Goal: Obtain resource: Obtain resource

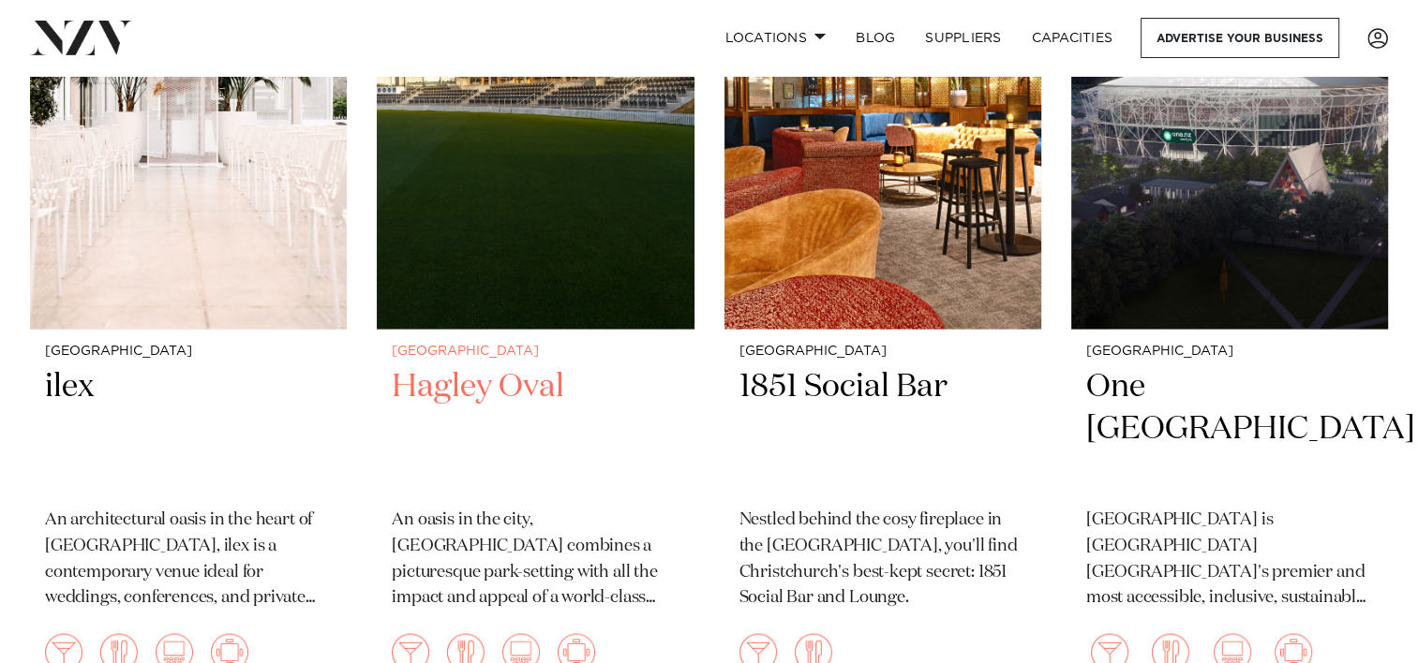
scroll to position [3436, 0]
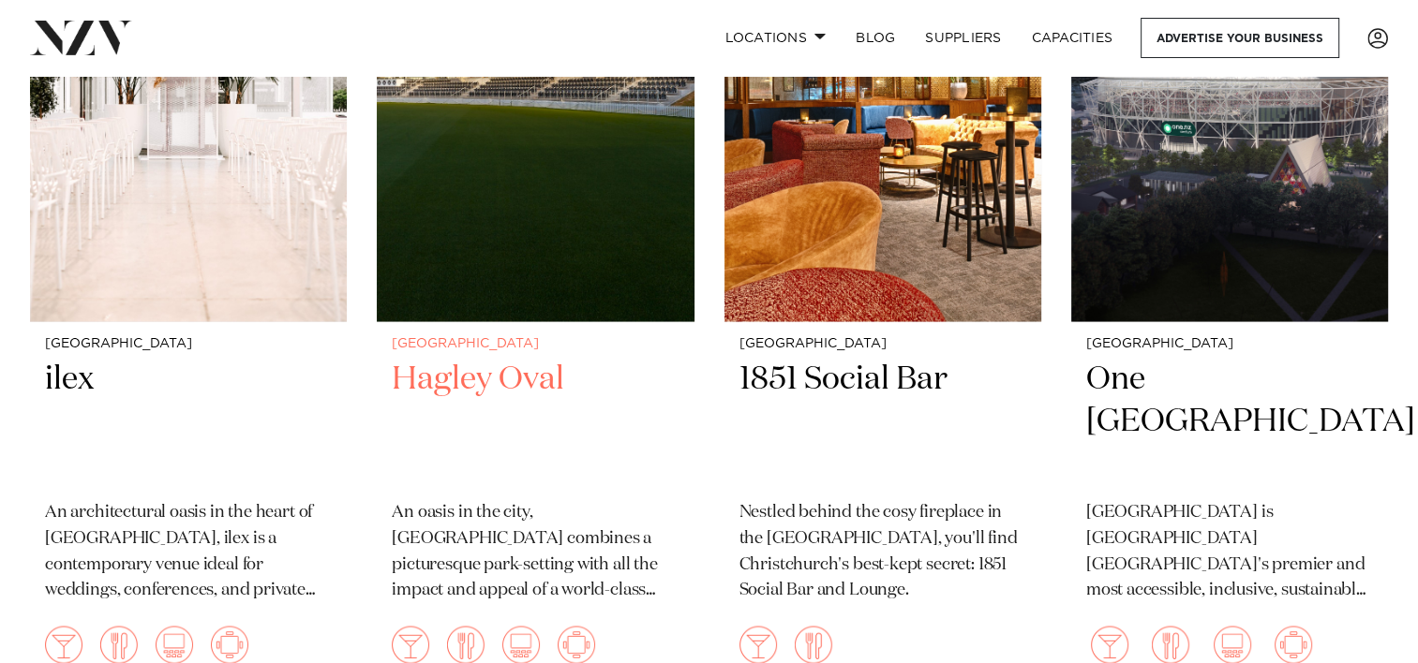
drag, startPoint x: 483, startPoint y: 396, endPoint x: 440, endPoint y: 367, distance: 51.2
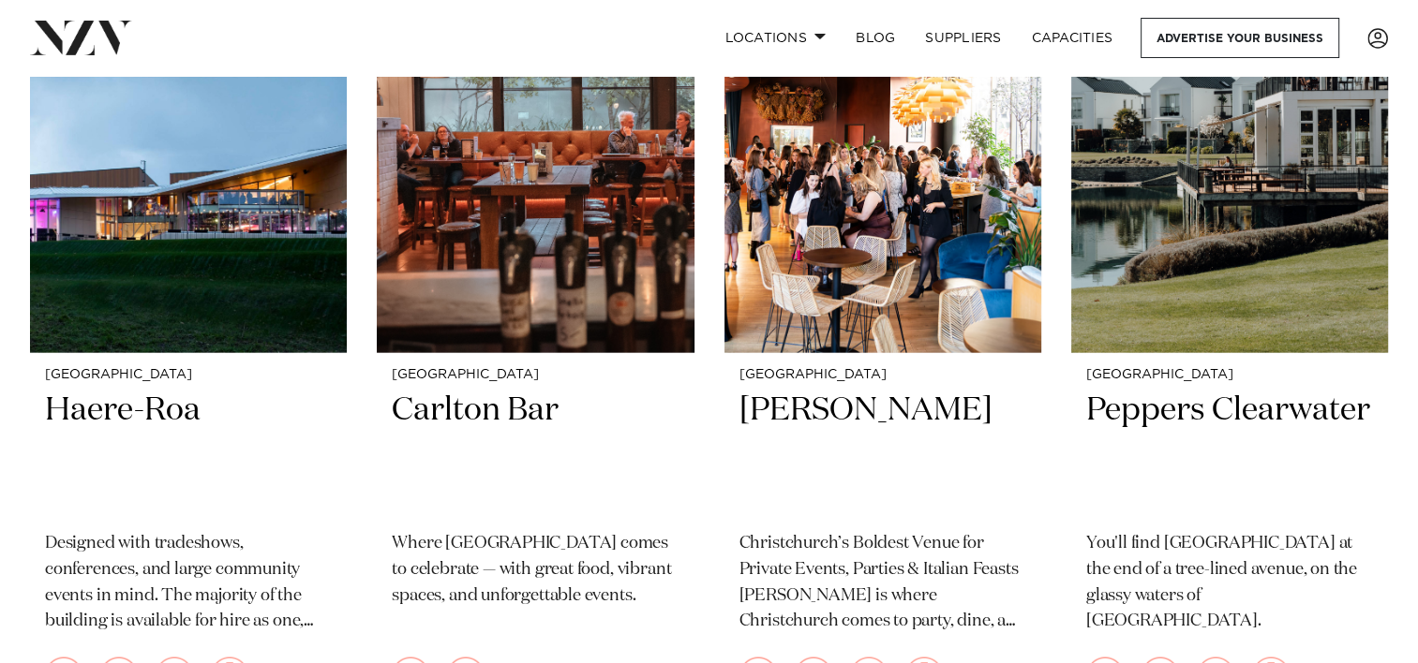
scroll to position [4322, 0]
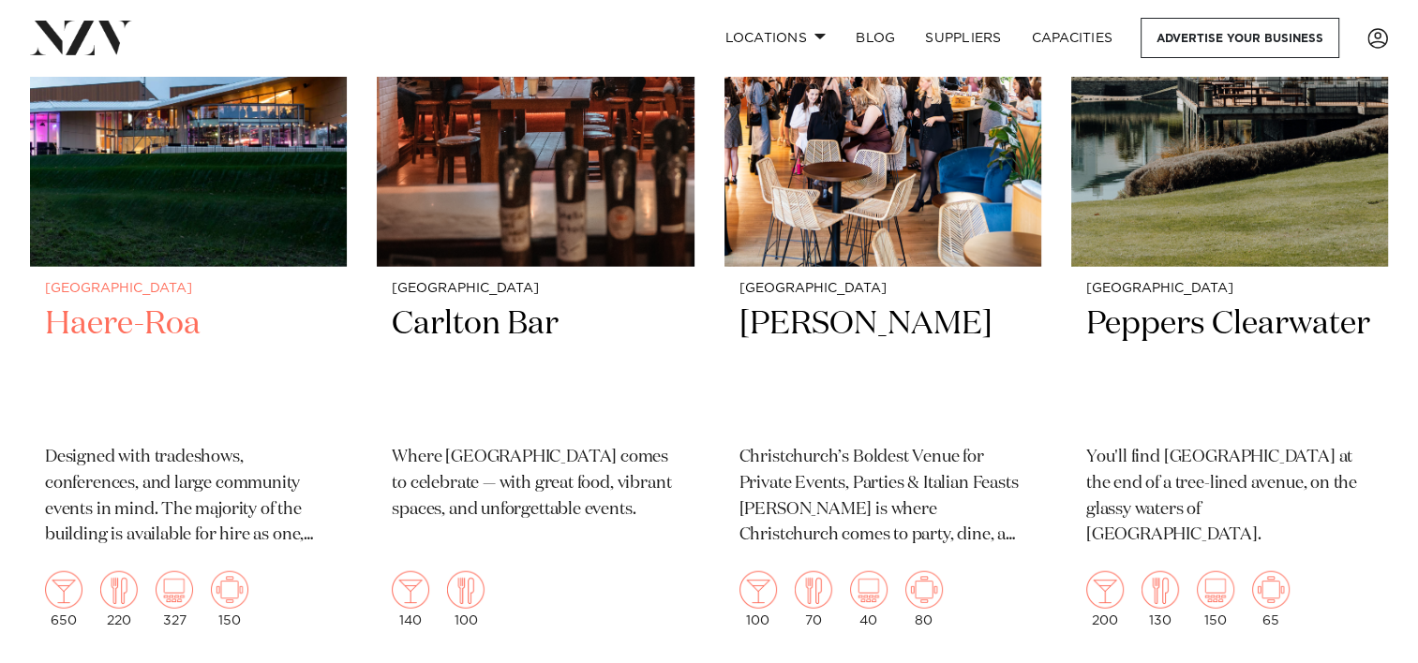
click at [163, 337] on h2 "Haere-Roa" at bounding box center [188, 367] width 287 height 127
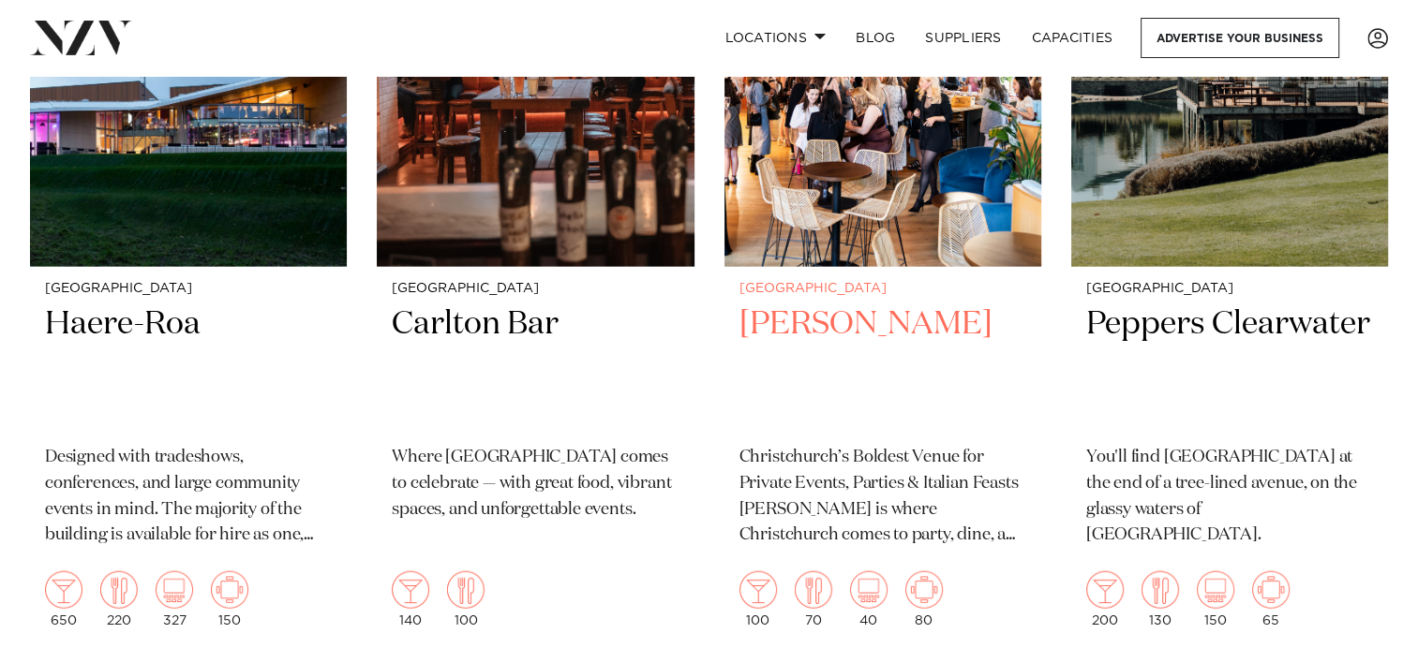
click at [804, 314] on h2 "Bar Franco" at bounding box center [882, 367] width 287 height 127
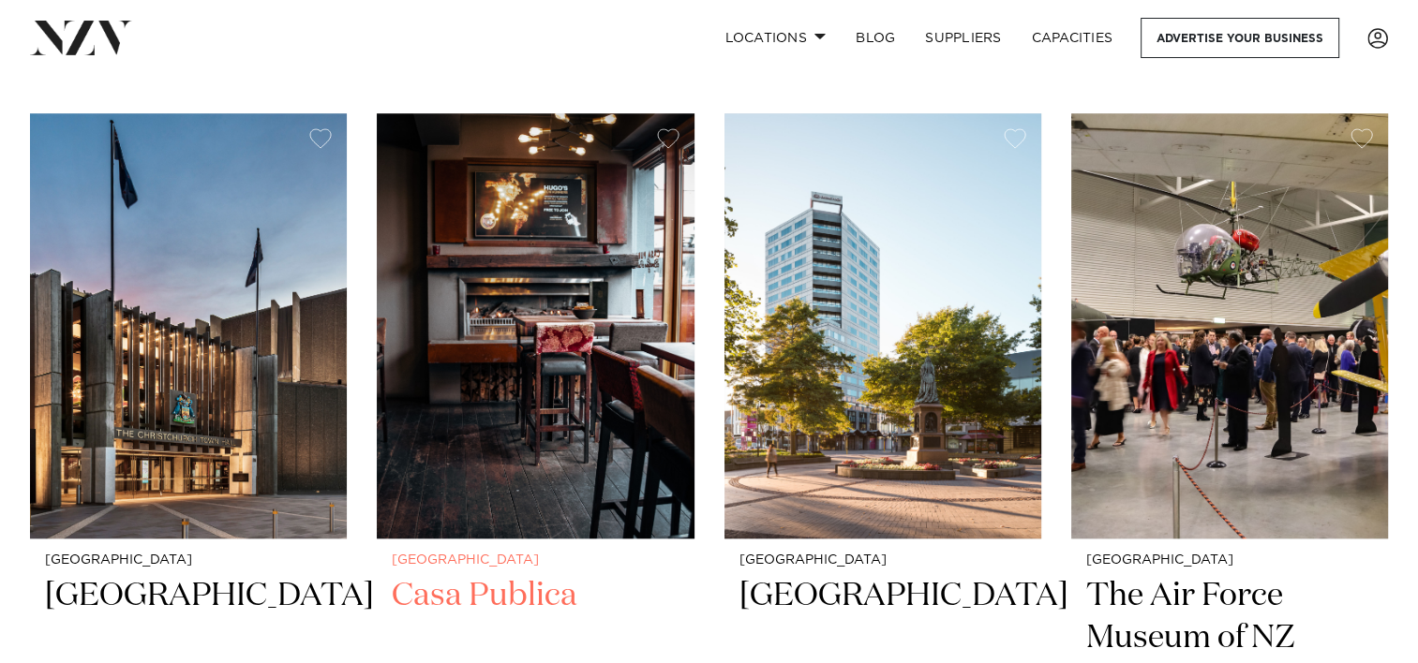
scroll to position [1571, 0]
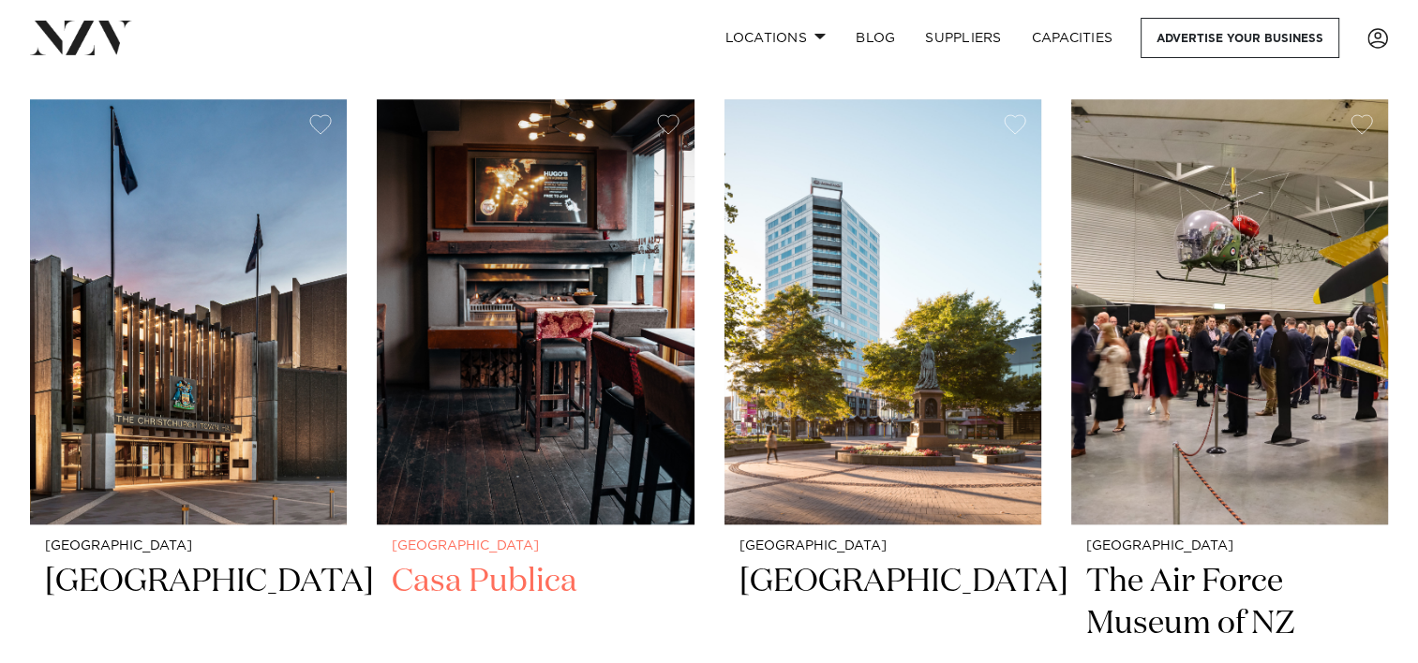
click at [500, 562] on h2 "Casa Publica" at bounding box center [535, 624] width 287 height 127
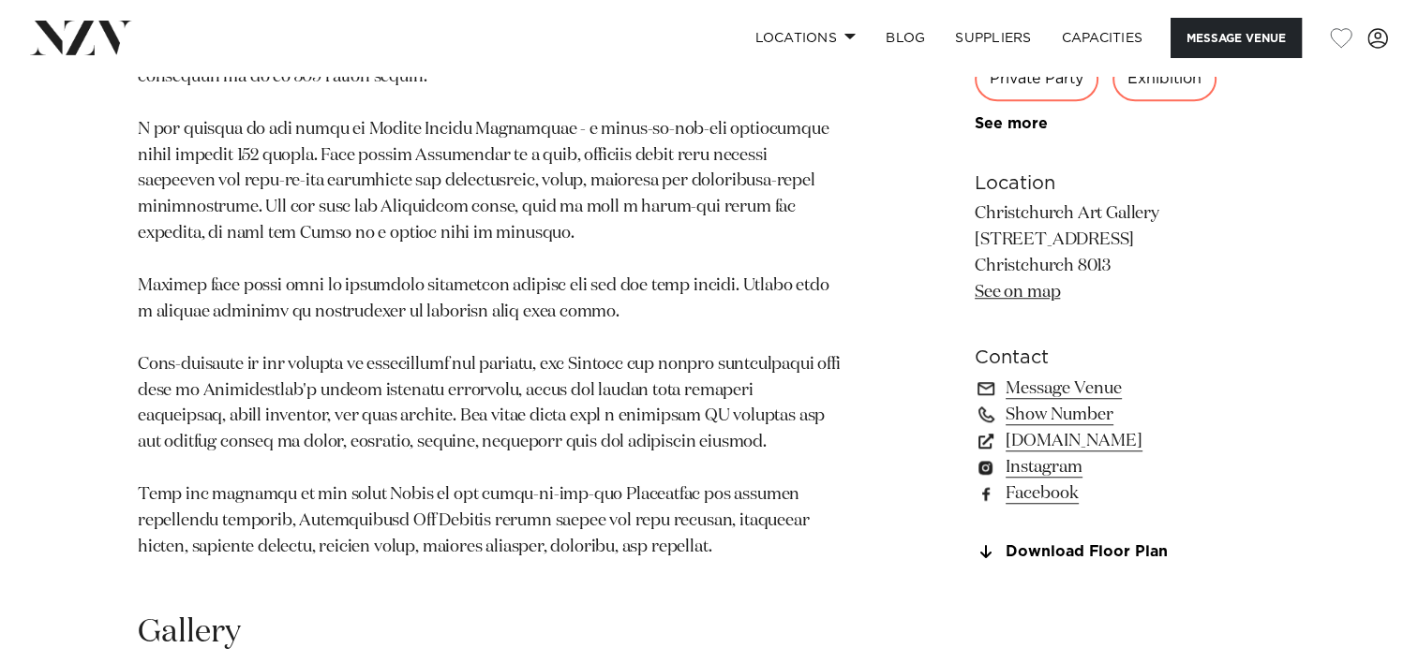
scroll to position [1379, 0]
click at [1159, 442] on link "christchurchartgallery.org.nz" at bounding box center [1127, 441] width 305 height 26
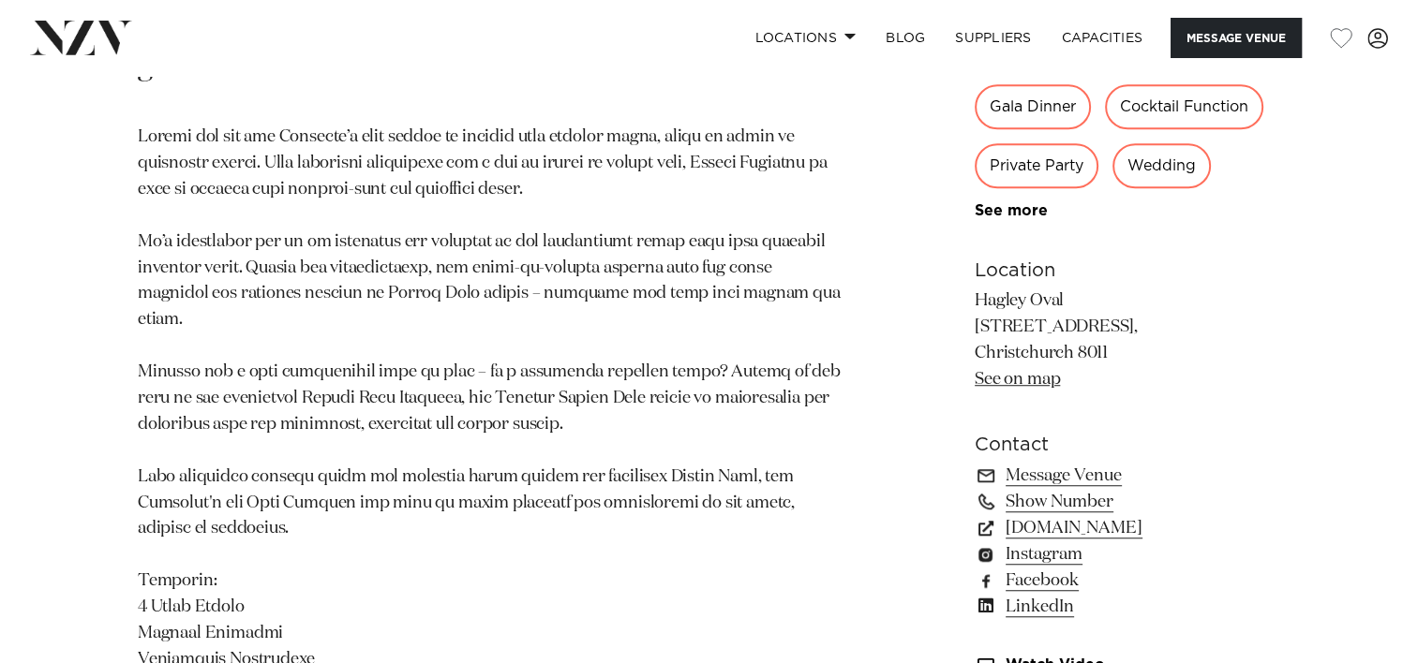
scroll to position [1262, 0]
click at [1123, 516] on link "www.venuesotautahi.co.nz" at bounding box center [1127, 529] width 305 height 26
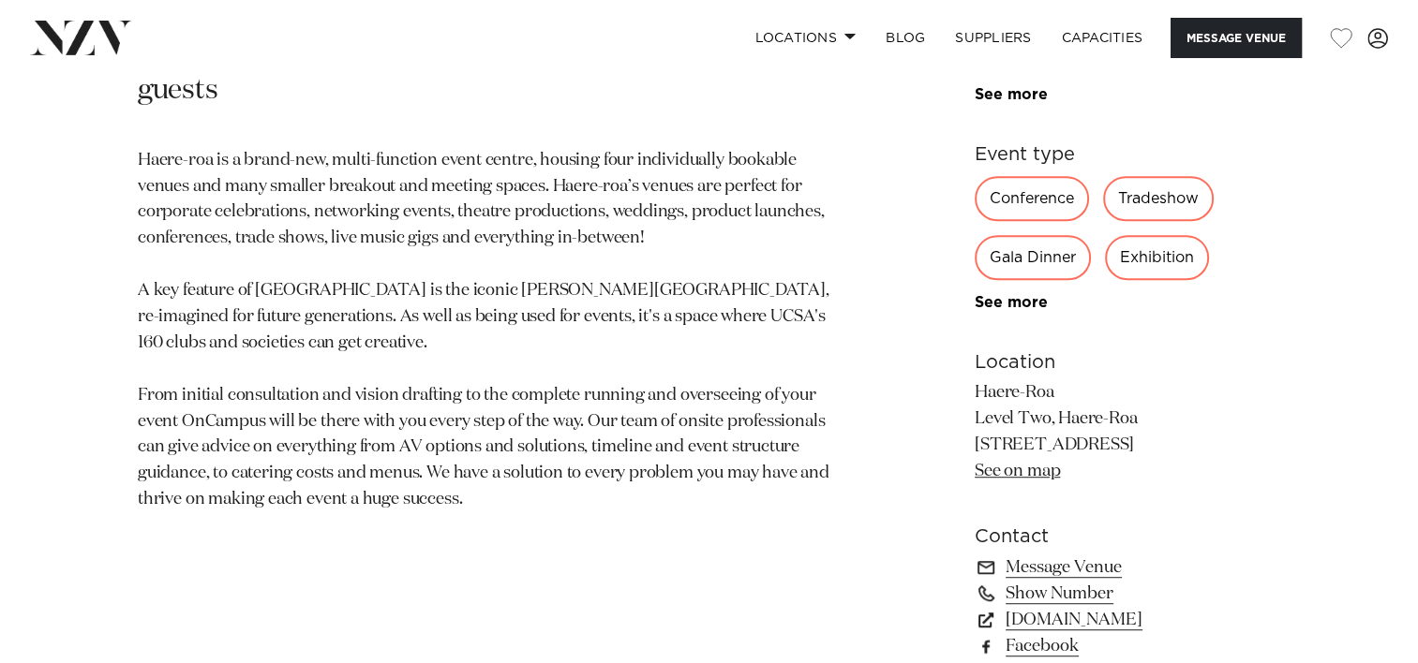
scroll to position [967, 0]
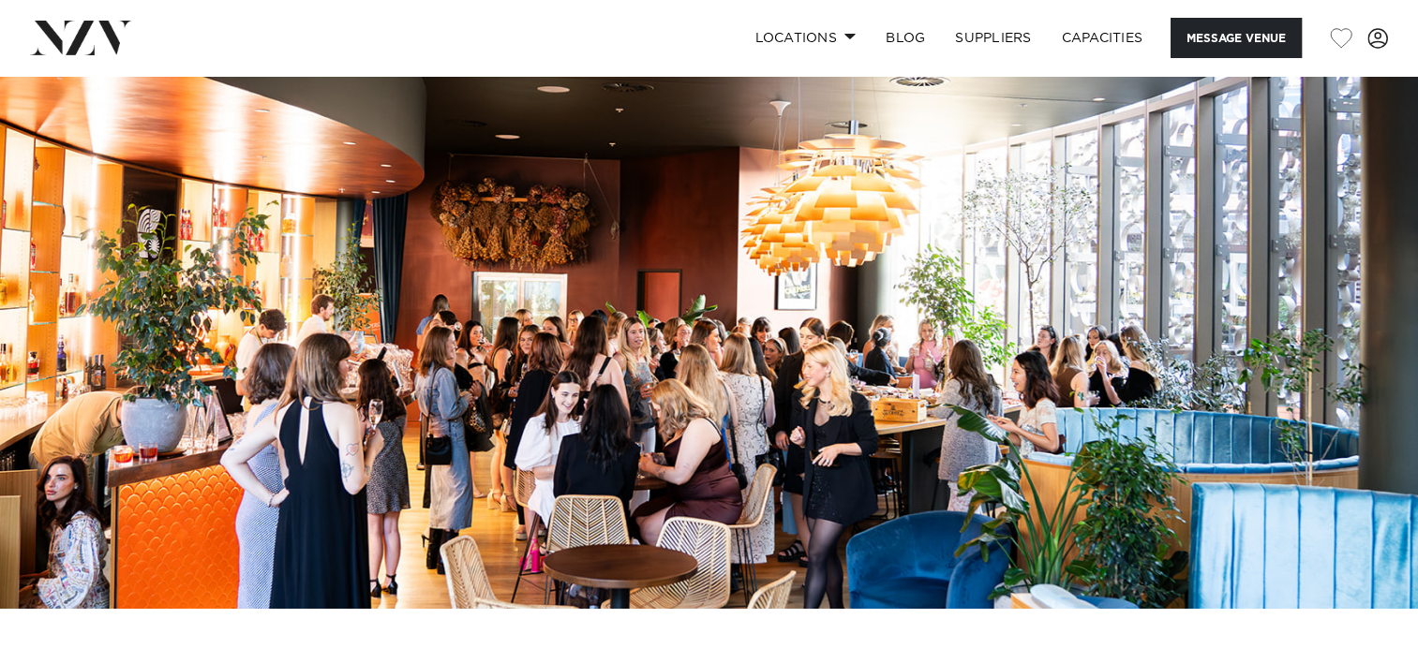
scroll to position [133, 0]
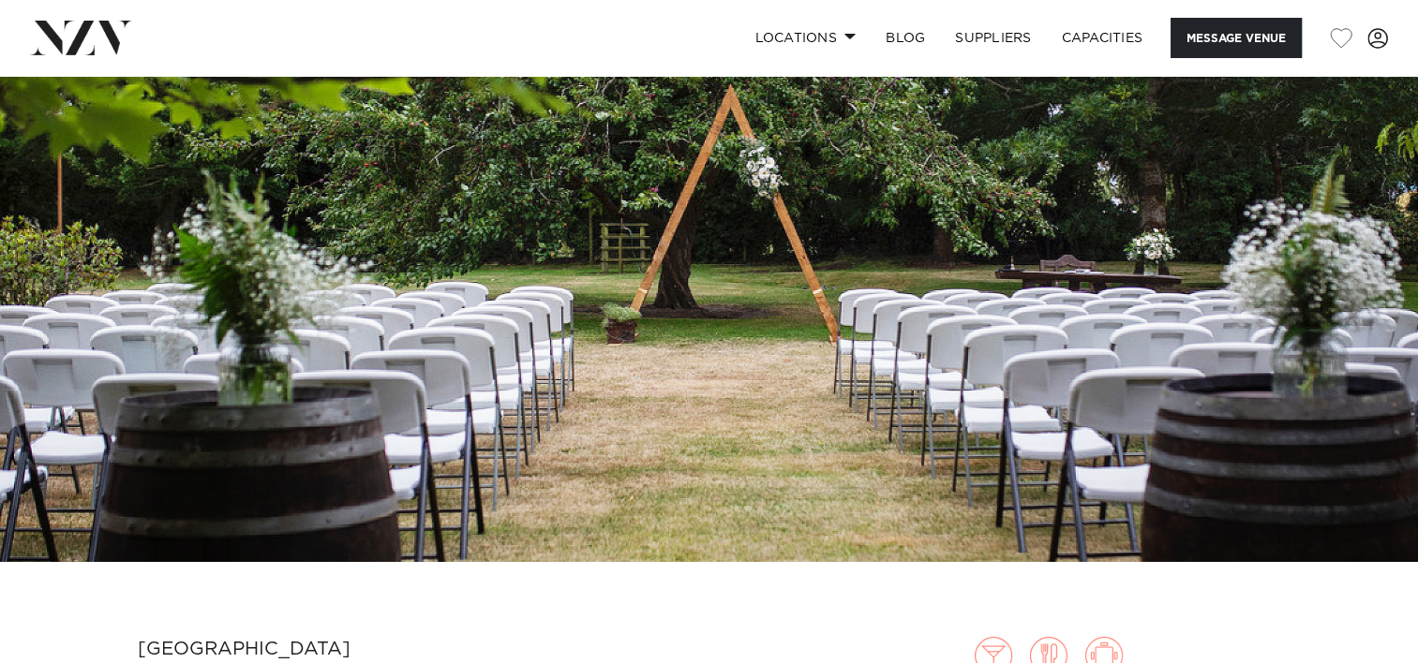
scroll to position [165, 0]
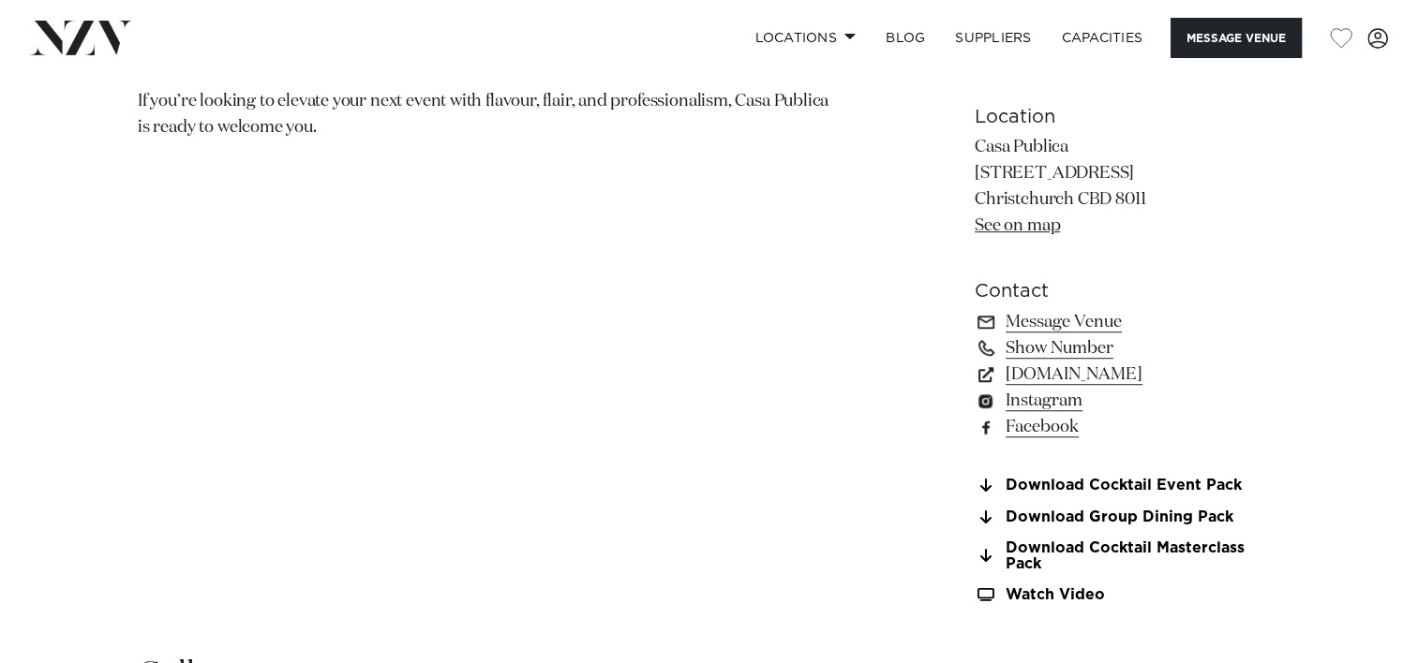
scroll to position [1252, 0]
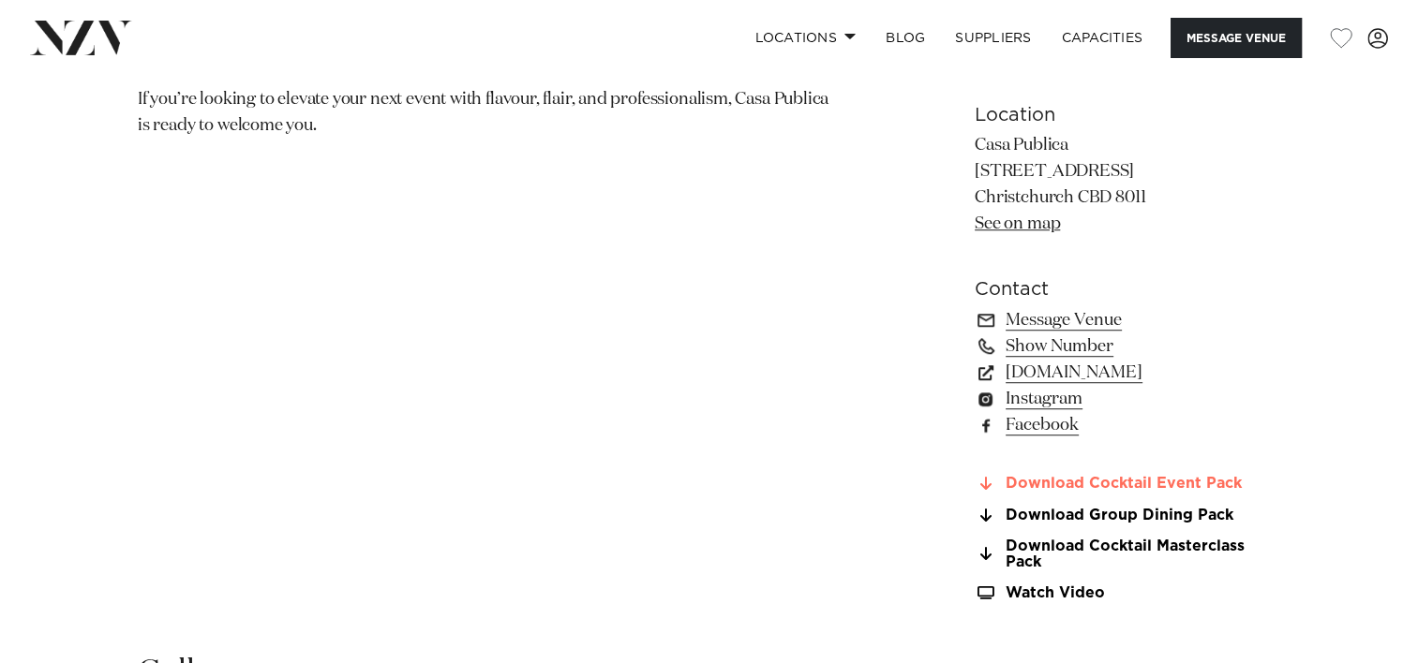
click at [1161, 480] on link "Download Cocktail Event Pack" at bounding box center [1127, 484] width 305 height 17
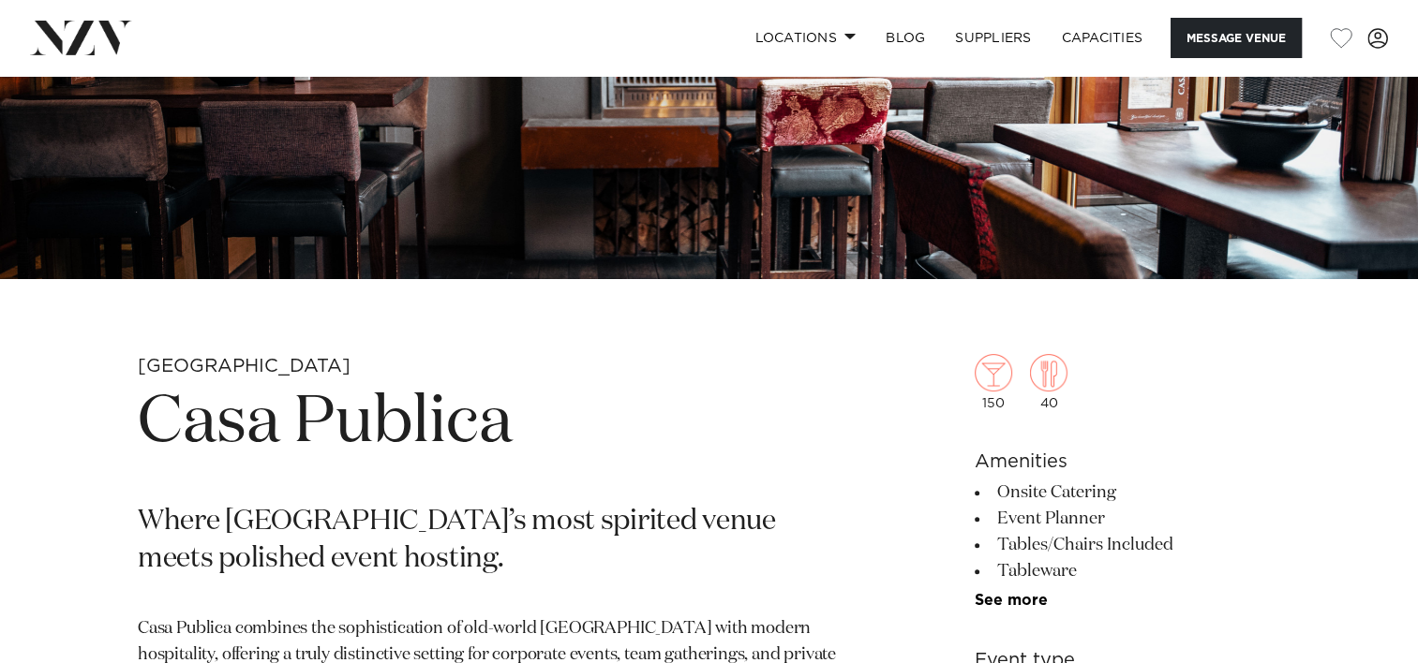
scroll to position [0, 0]
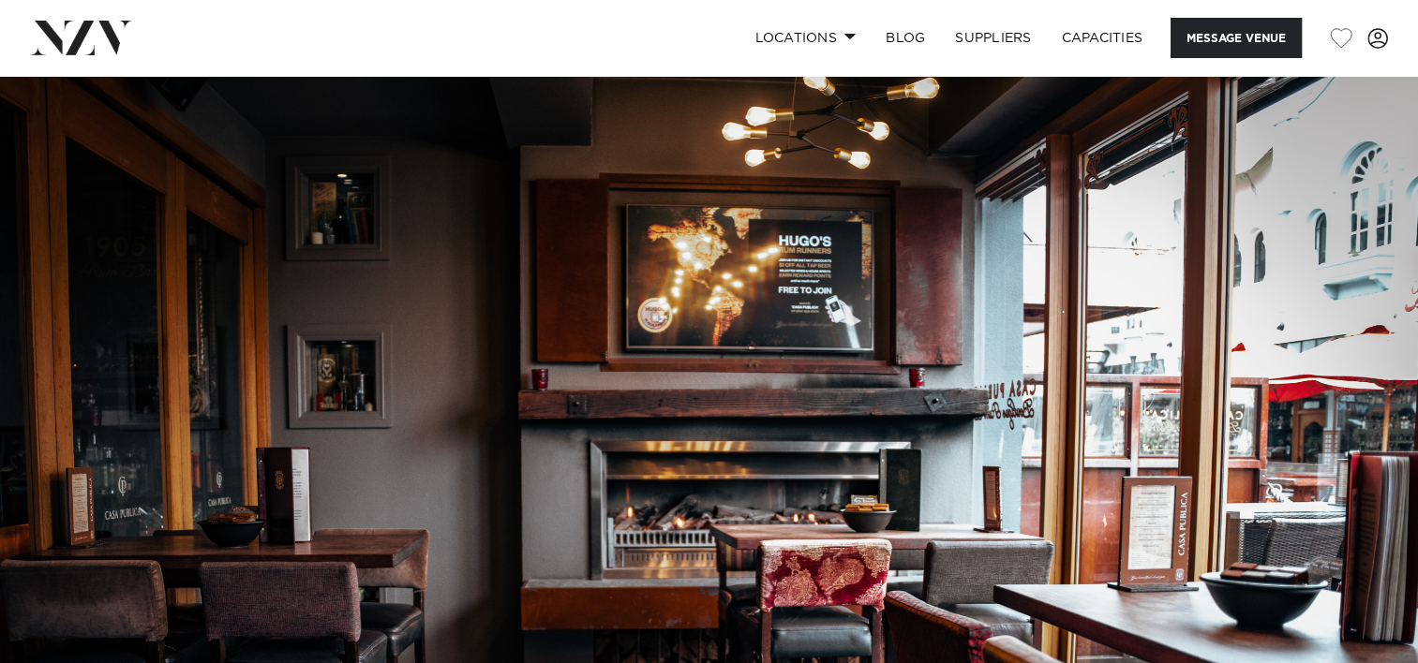
click at [742, 169] on img at bounding box center [709, 408] width 1418 height 664
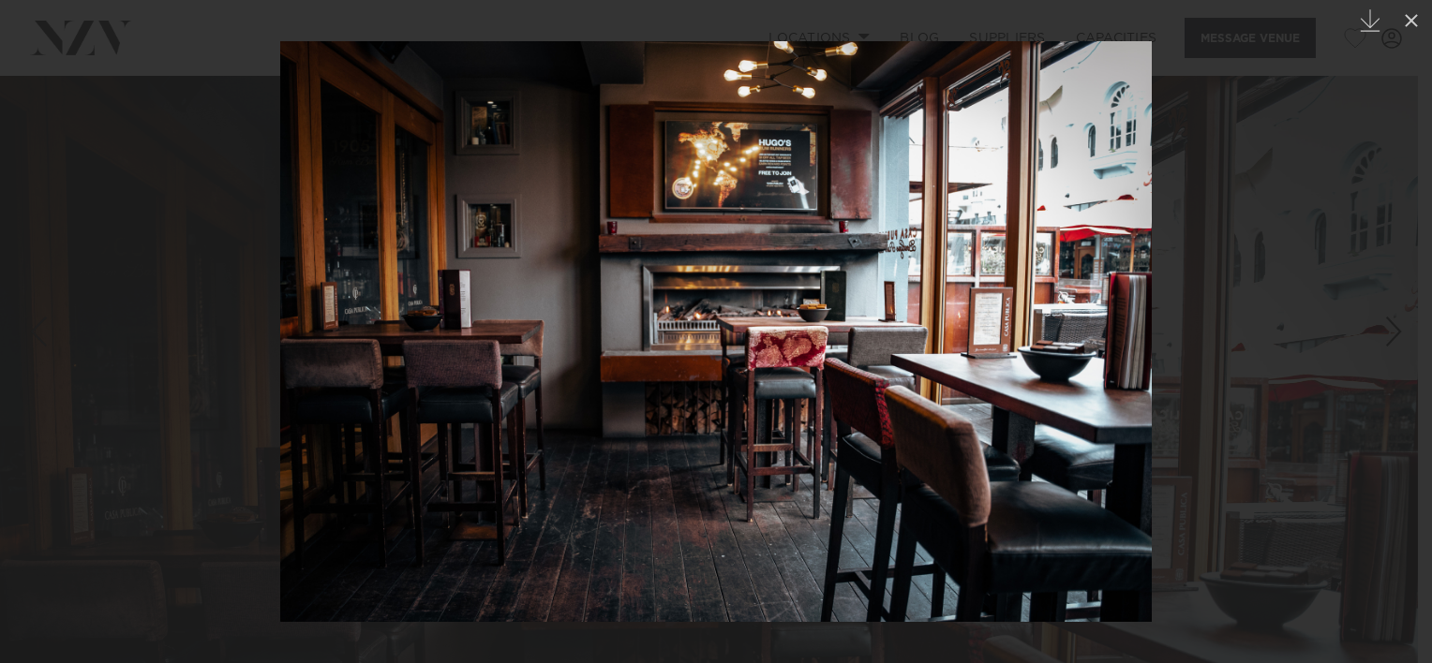
click at [221, 135] on div at bounding box center [716, 331] width 1432 height 663
